Goal: Task Accomplishment & Management: Complete application form

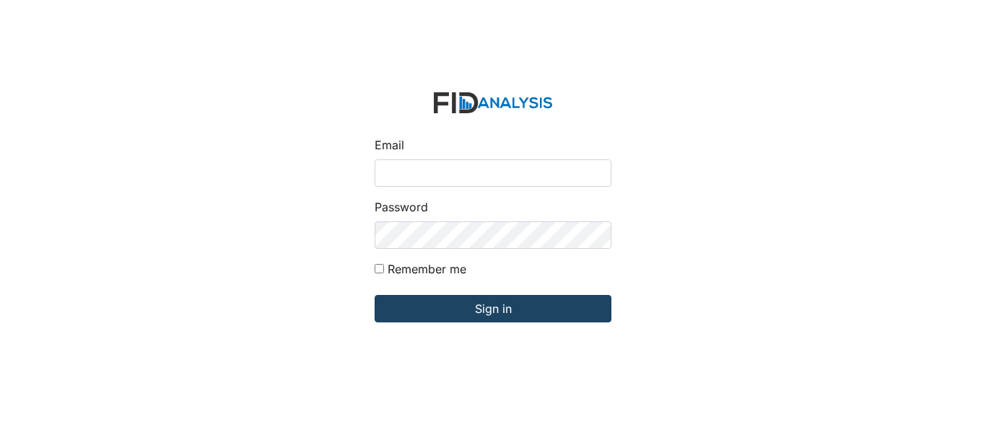
type input "[EMAIL_ADDRESS][DOMAIN_NAME]"
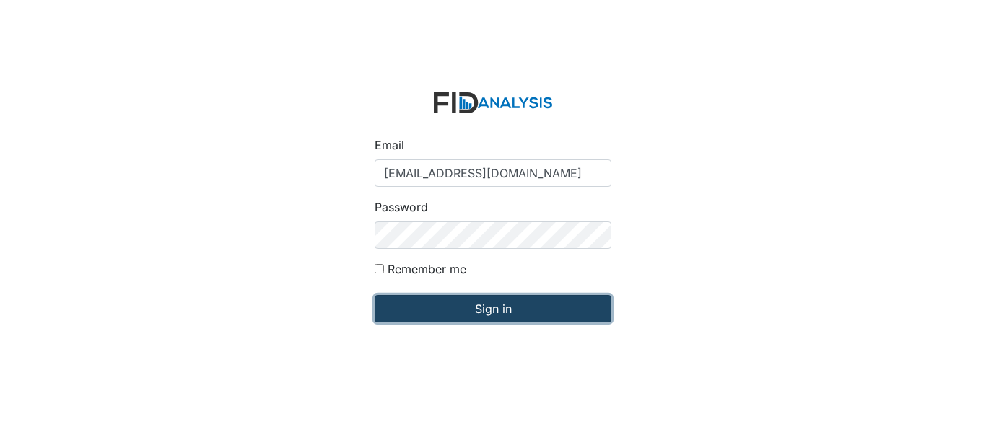
click at [489, 315] on input "Sign in" at bounding box center [492, 308] width 237 height 27
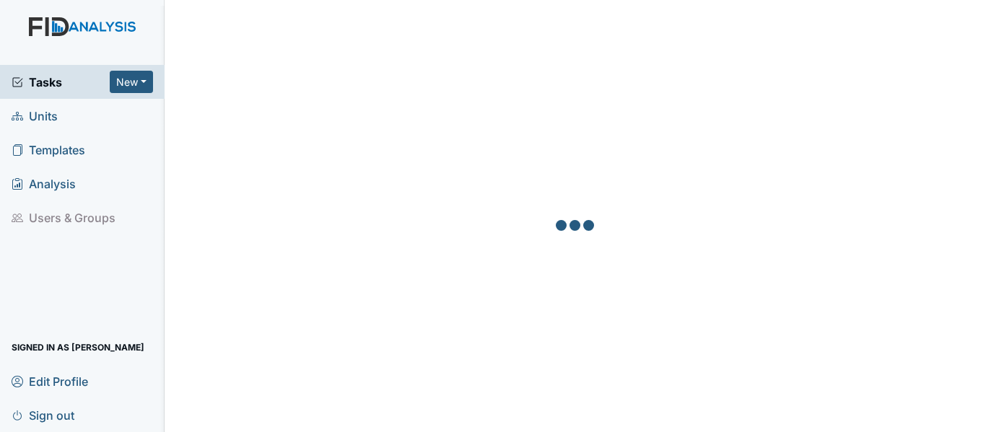
click at [61, 116] on link "Units" at bounding box center [82, 116] width 164 height 34
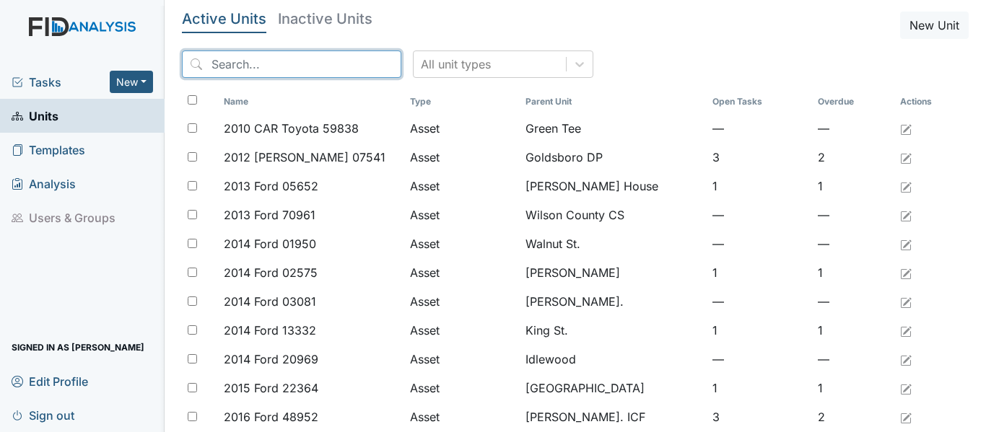
click at [213, 66] on input "search" at bounding box center [291, 64] width 219 height 27
click at [210, 63] on input "search" at bounding box center [291, 64] width 219 height 27
click at [210, 62] on input "search" at bounding box center [291, 64] width 219 height 27
click at [212, 63] on input "search" at bounding box center [291, 64] width 219 height 27
click at [203, 68] on input "search" at bounding box center [291, 64] width 219 height 27
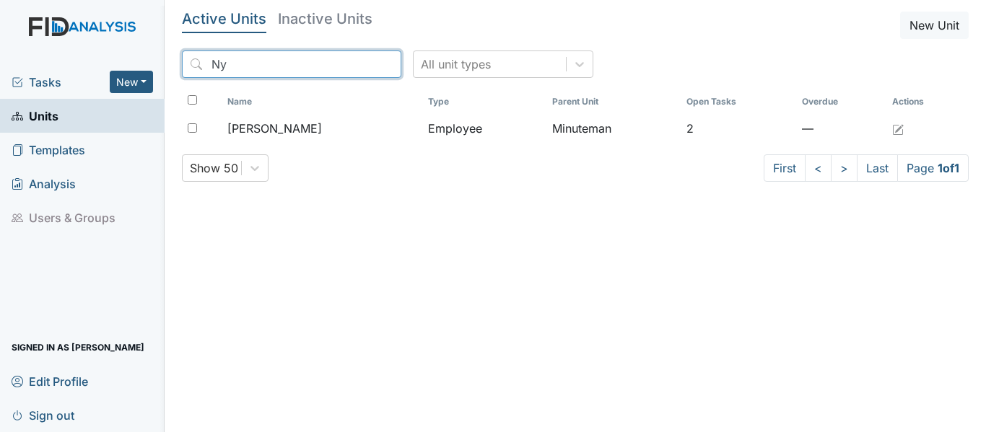
type input "N"
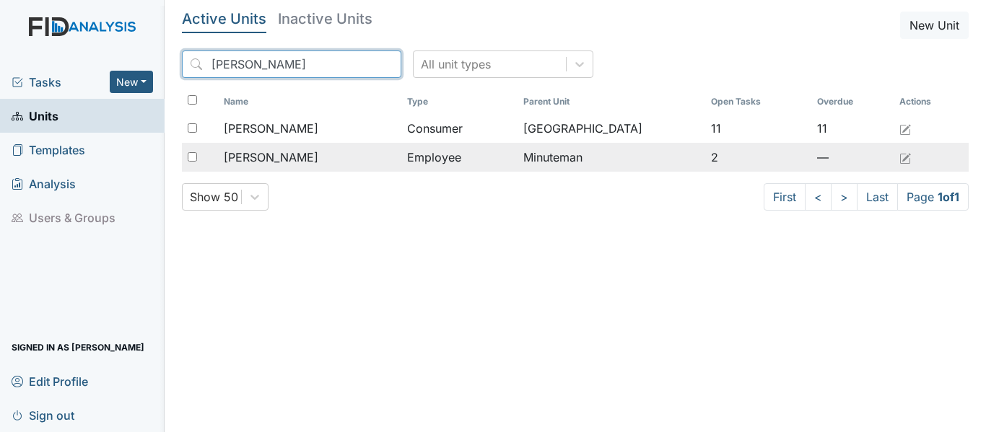
type input "Redmond"
click at [593, 154] on td "Minuteman" at bounding box center [611, 157] width 188 height 29
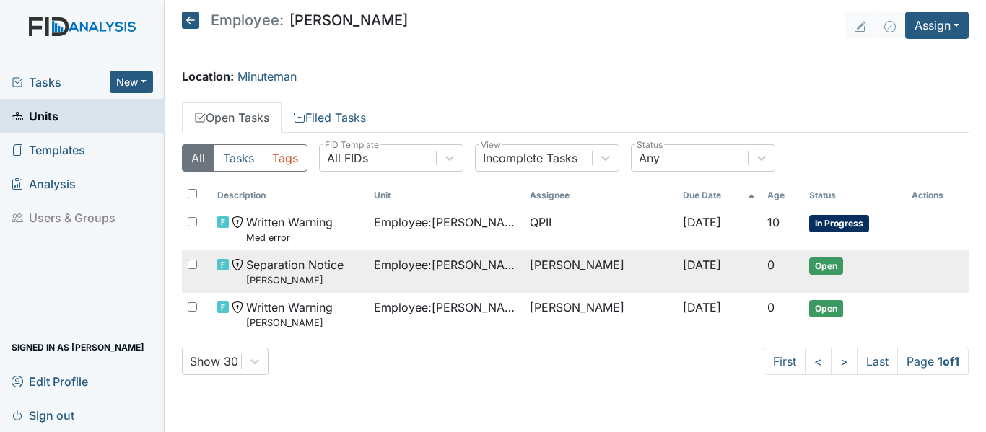
click at [817, 265] on span "Open" at bounding box center [826, 266] width 34 height 17
click at [809, 268] on span "Open" at bounding box center [826, 266] width 34 height 17
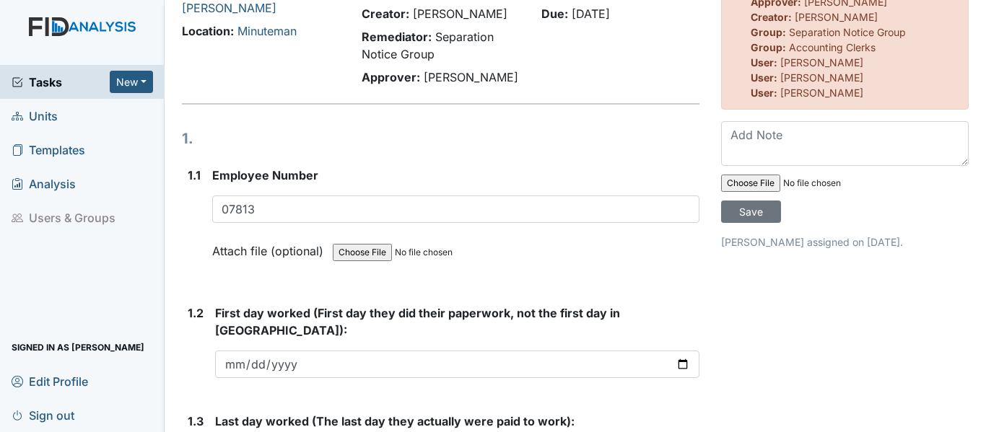
scroll to position [91, 0]
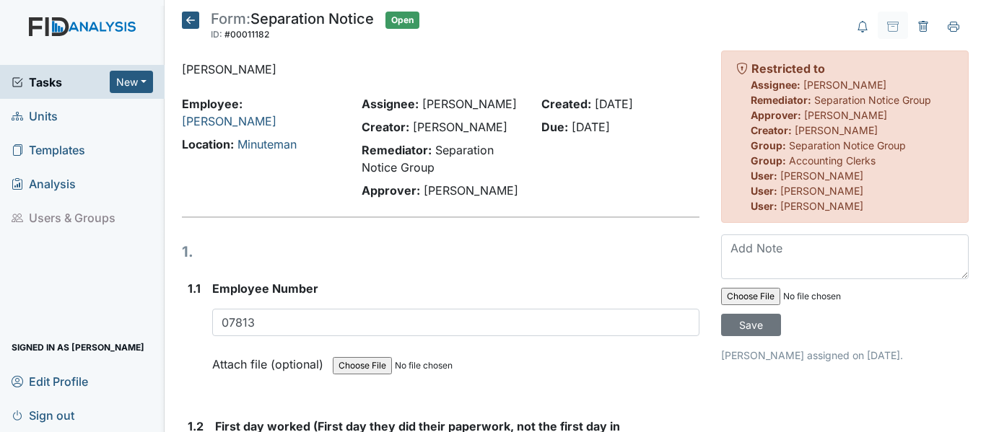
click at [186, 21] on icon at bounding box center [190, 20] width 17 height 17
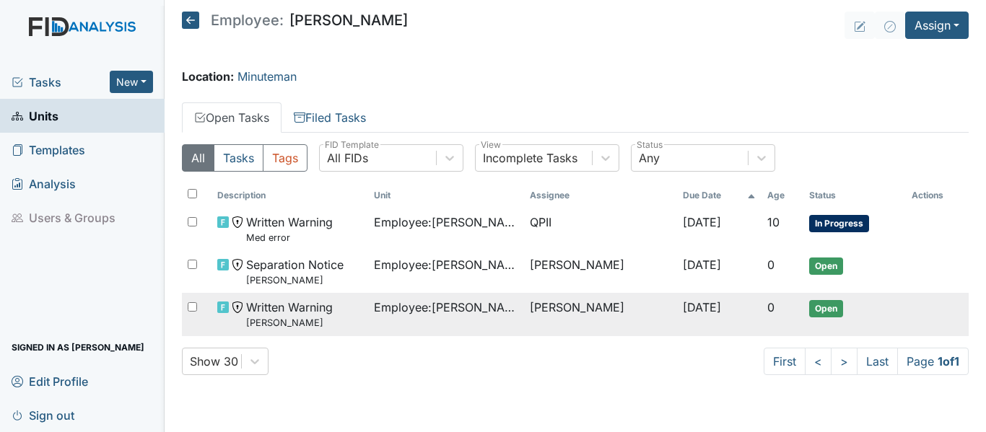
click at [822, 307] on span "Open" at bounding box center [826, 308] width 34 height 17
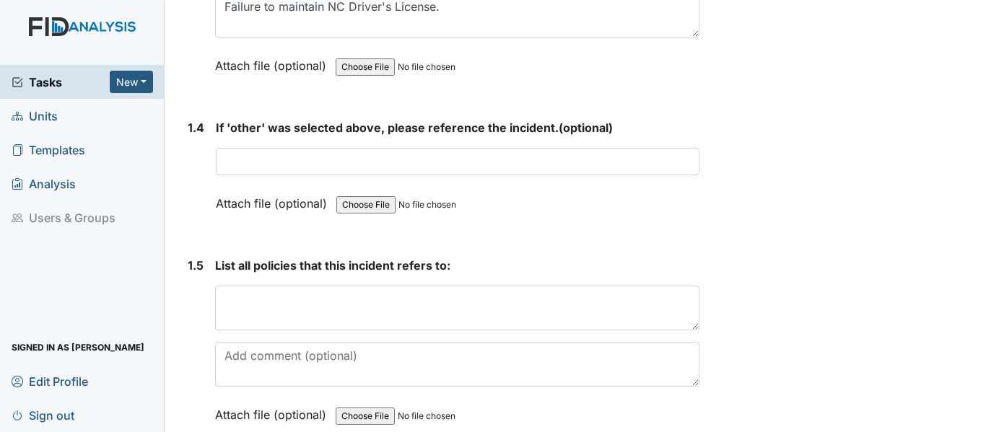
scroll to position [1010, 0]
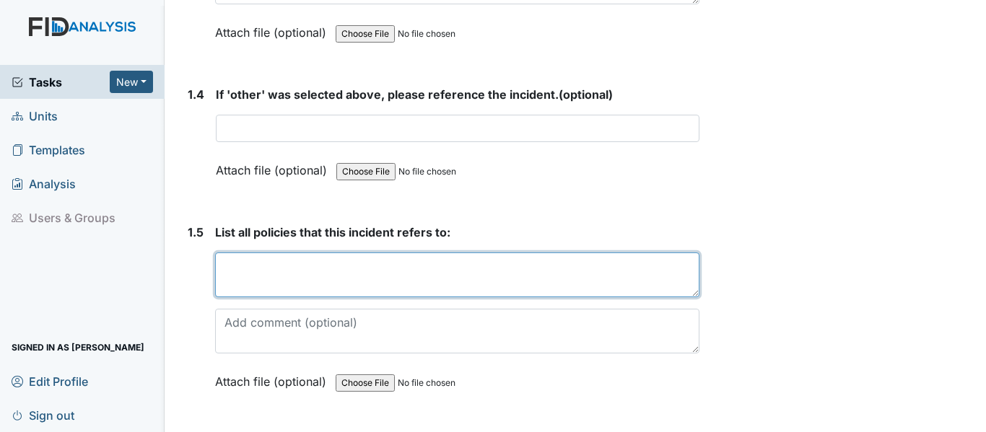
click at [222, 261] on textarea at bounding box center [457, 275] width 484 height 45
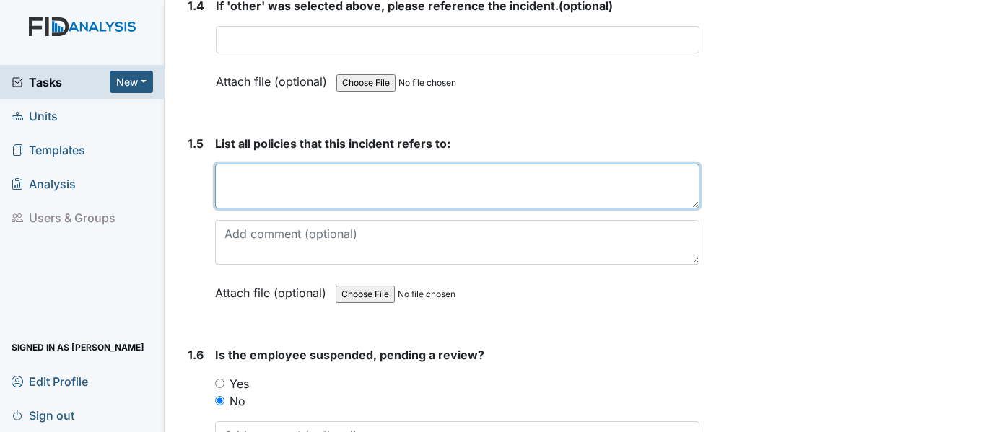
scroll to position [1082, 0]
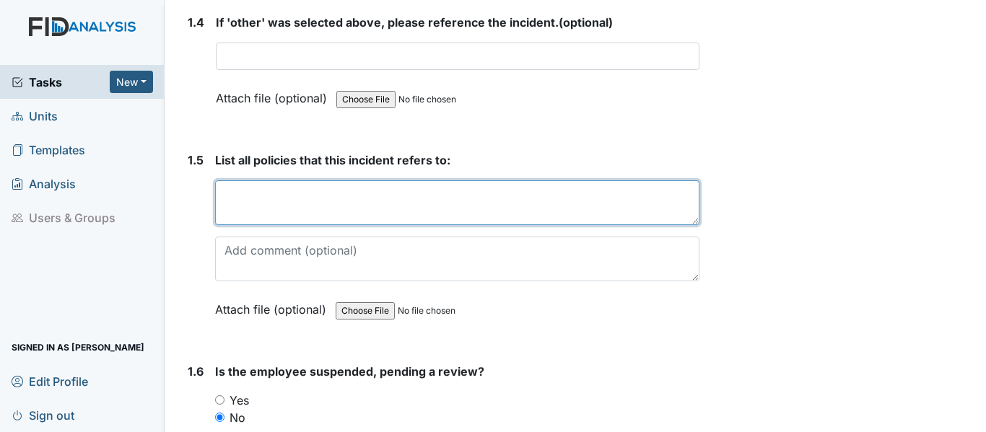
click at [225, 193] on textarea at bounding box center [457, 202] width 484 height 45
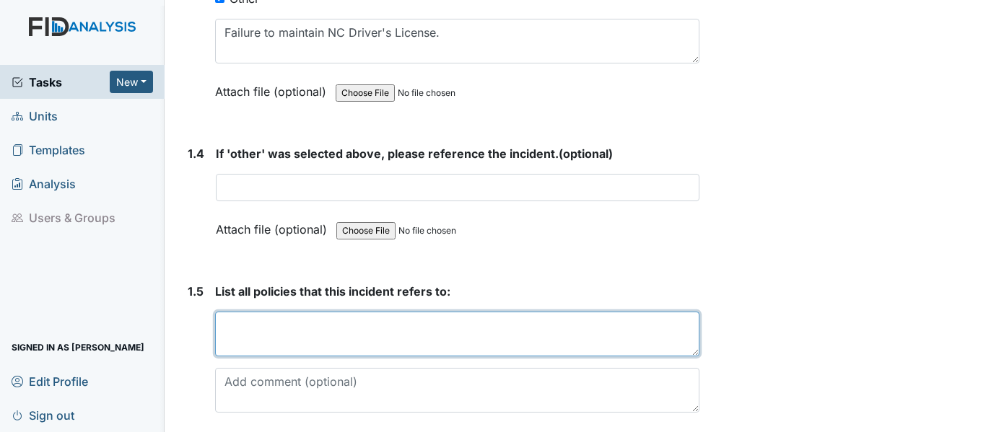
scroll to position [1010, 0]
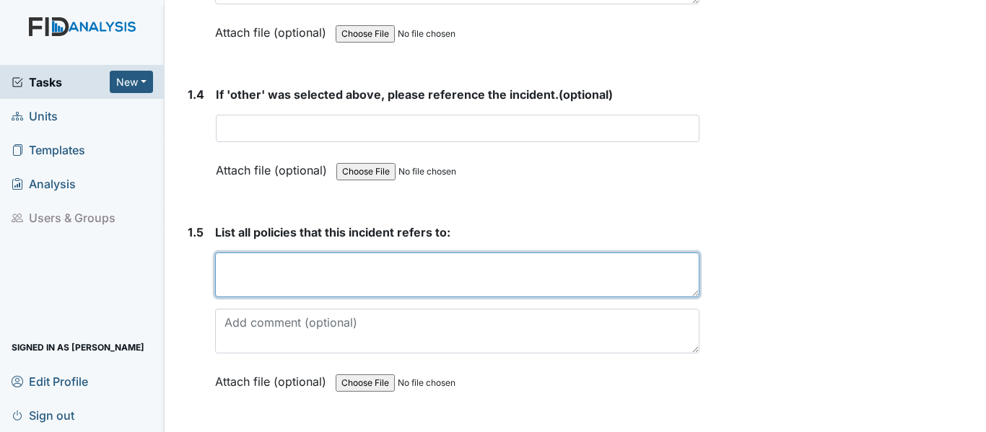
click at [228, 268] on textarea at bounding box center [457, 275] width 484 height 45
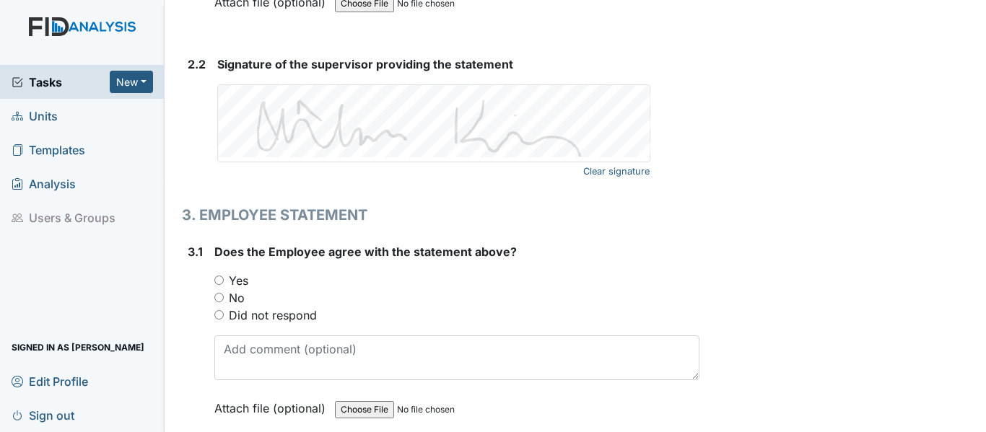
scroll to position [2164, 0]
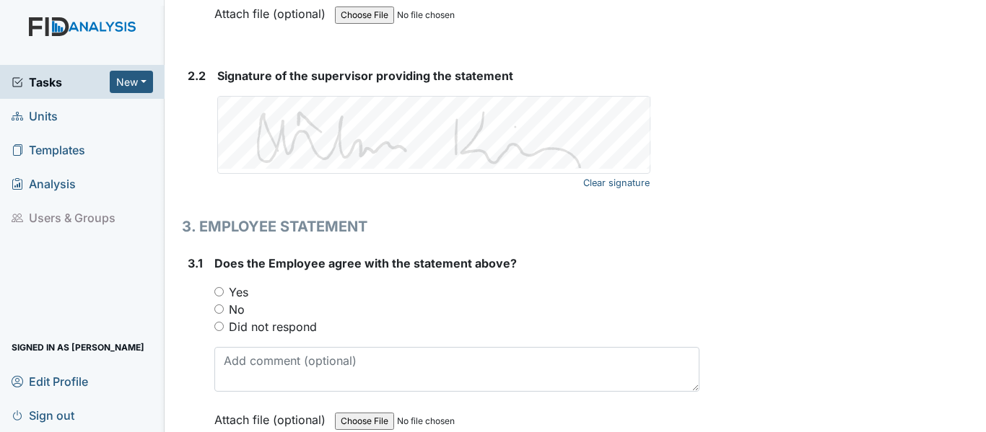
type textarea "Maintaining a NC Driver's License to ensure compliance."
drag, startPoint x: 943, startPoint y: 161, endPoint x: 216, endPoint y: 293, distance: 738.4
click at [216, 293] on input "Yes" at bounding box center [218, 291] width 9 height 9
radio input "true"
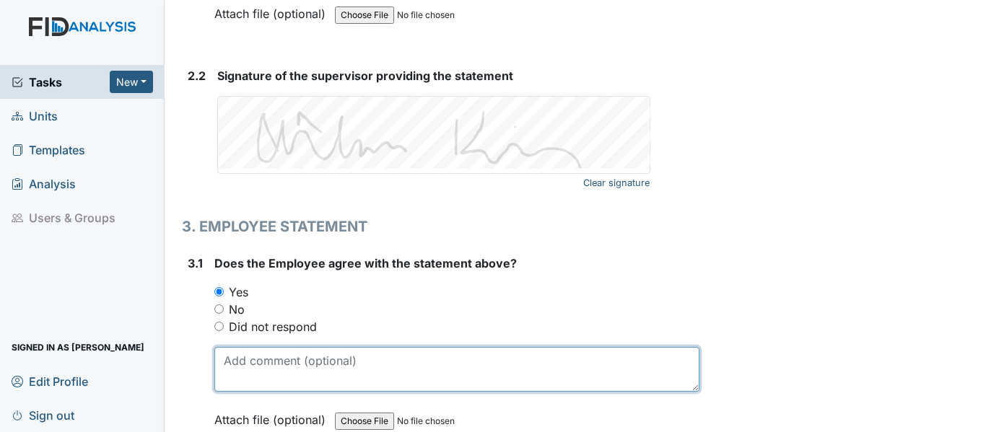
click at [234, 357] on textarea at bounding box center [456, 369] width 485 height 45
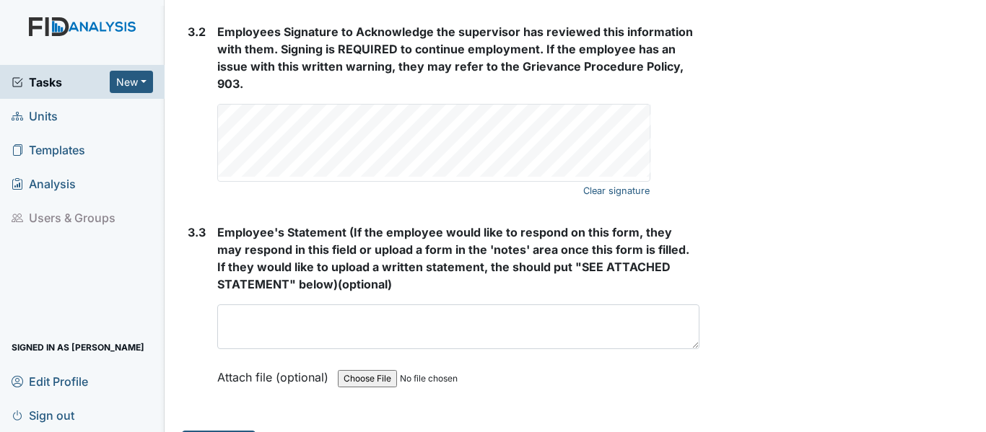
scroll to position [2622, 0]
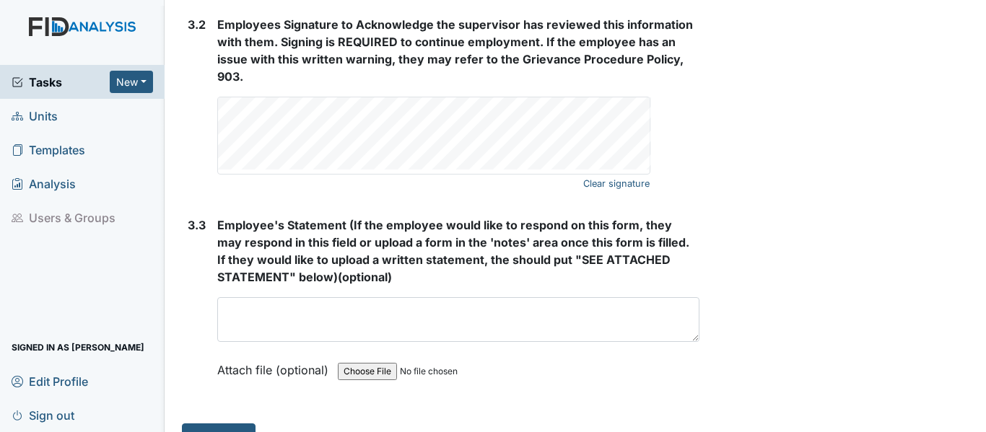
type textarea "i reported my situation about my license to my manager when i found out they we…"
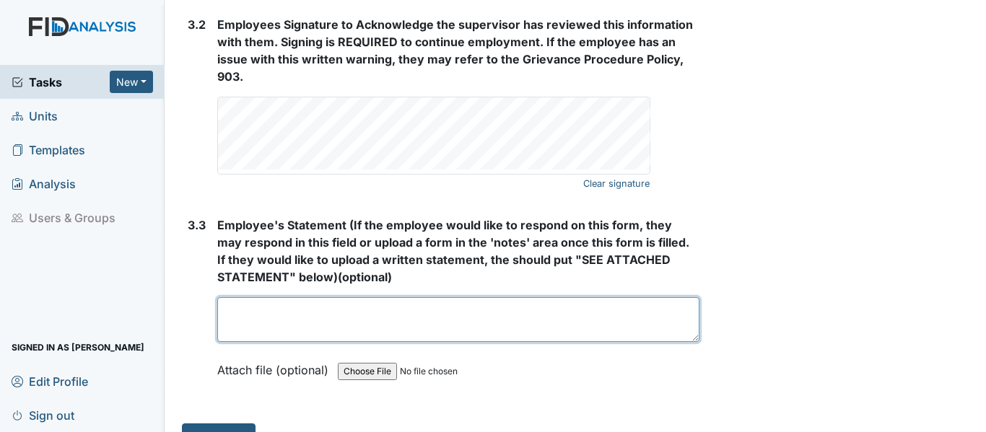
click at [255, 312] on textarea at bounding box center [458, 319] width 482 height 45
click at [370, 308] on textarea "i contacted the dmv in Raliegh" at bounding box center [458, 319] width 482 height 45
click at [368, 315] on textarea "i contacted the dmv in Raliegh" at bounding box center [458, 319] width 482 height 45
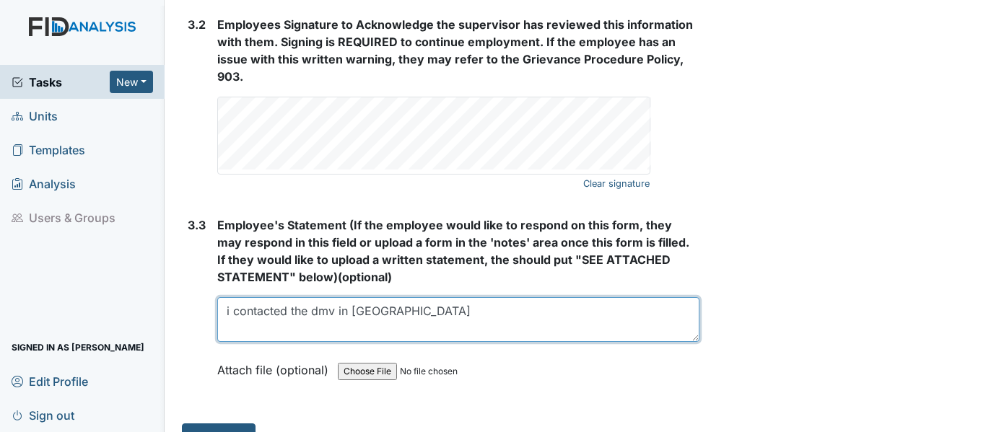
click at [368, 315] on textarea "i contacted the dmv in Raliegh" at bounding box center [458, 319] width 482 height 45
click at [374, 314] on textarea "i contacted the dmv in Raliegh" at bounding box center [458, 319] width 482 height 45
click at [447, 315] on textarea "i contacted the dmv in Raleigh" at bounding box center [458, 319] width 482 height 45
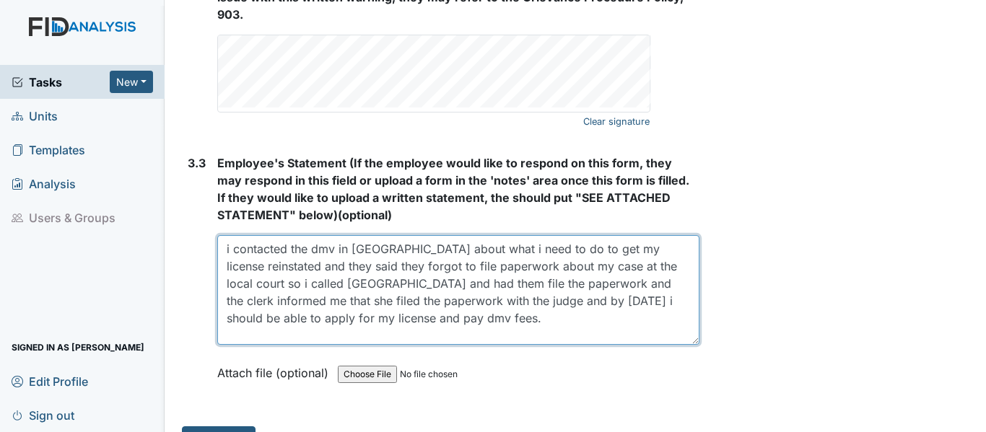
scroll to position [2717, 0]
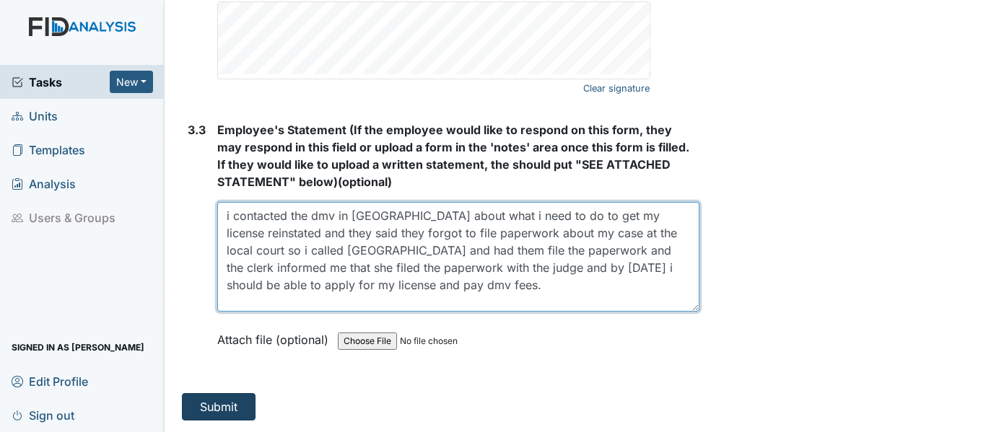
type textarea "i contacted the dmv in Raleigh NC about what i need to do to get my license rei…"
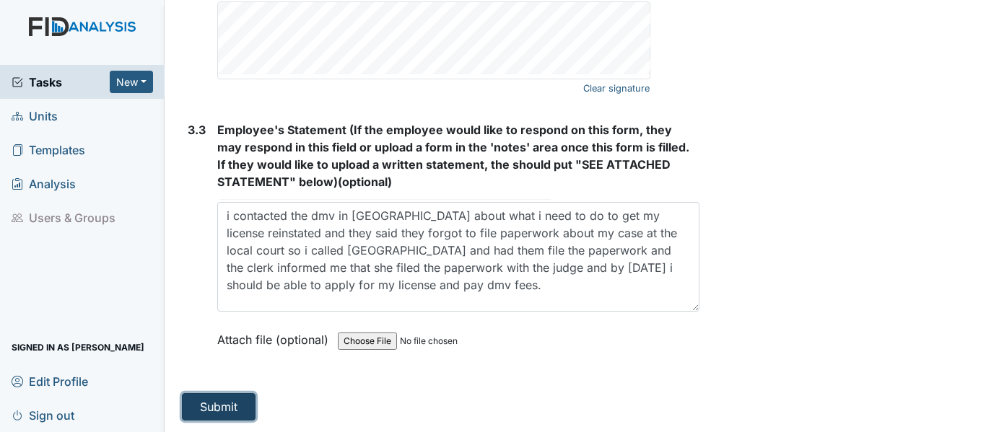
click at [208, 410] on button "Submit" at bounding box center [219, 406] width 74 height 27
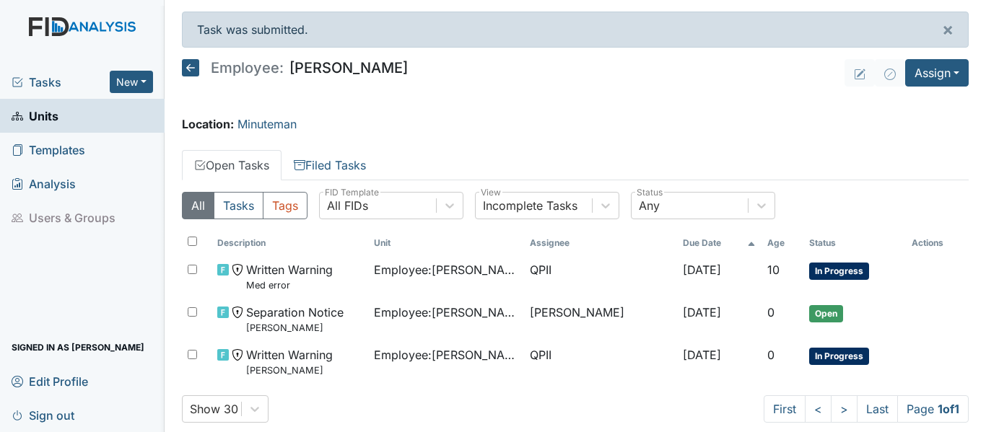
scroll to position [25, 0]
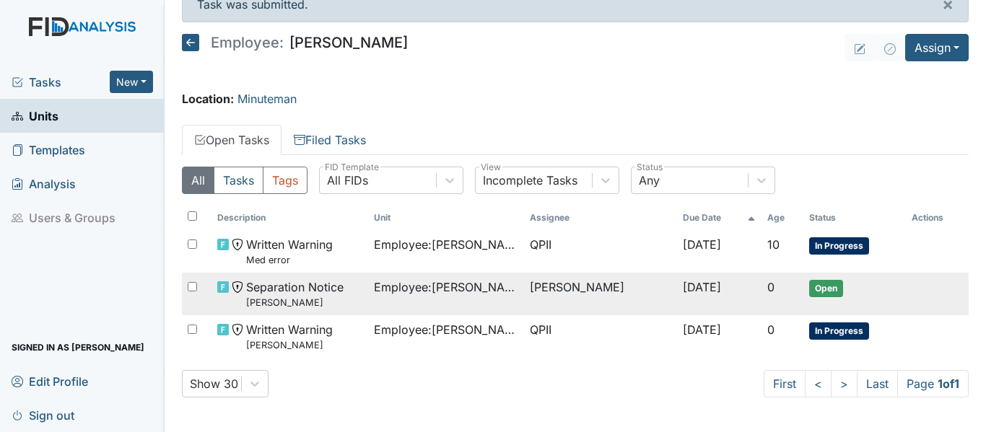
click at [517, 294] on span "Employee : [PERSON_NAME]" at bounding box center [446, 286] width 144 height 17
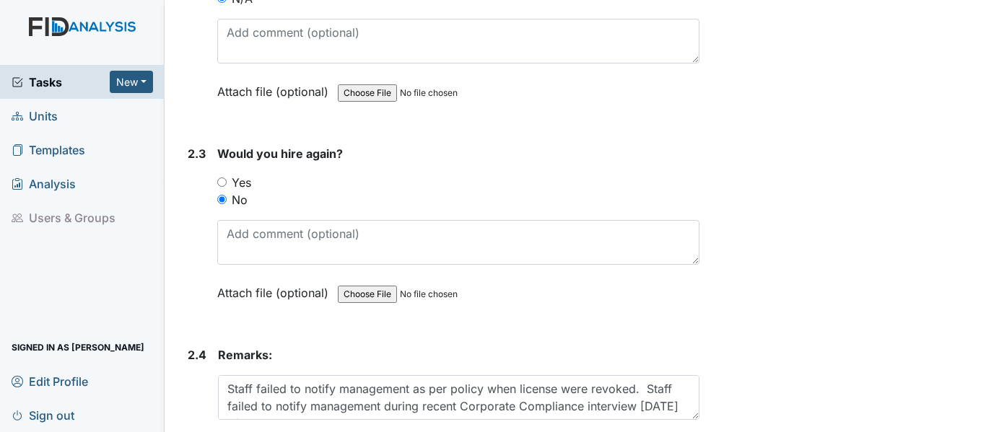
scroll to position [1317, 0]
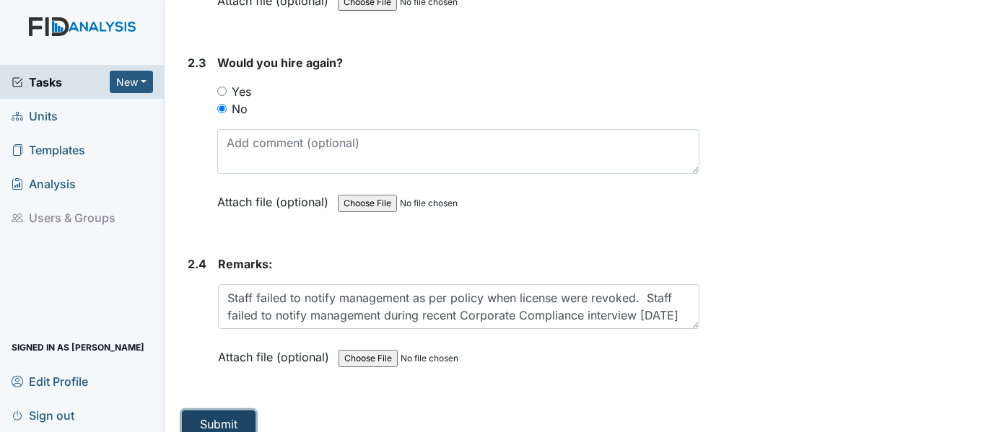
click at [222, 411] on button "Submit" at bounding box center [219, 424] width 74 height 27
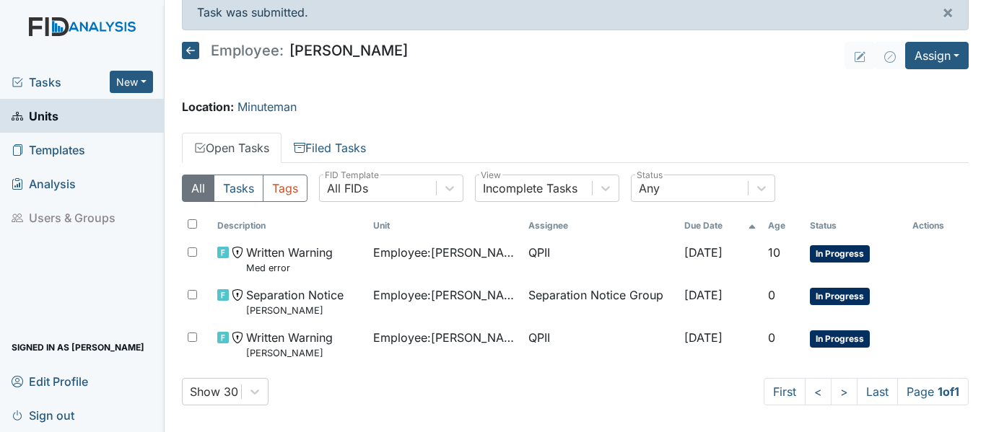
scroll to position [25, 0]
